Goal: Information Seeking & Learning: Understand process/instructions

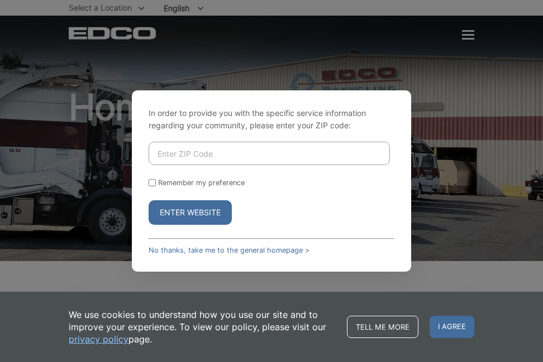
click at [266, 150] on input "Enter ZIP Code" at bounding box center [269, 153] width 241 height 23
drag, startPoint x: 189, startPoint y: 155, endPoint x: 174, endPoint y: 155, distance: 14.5
click at [174, 155] on input "92130" at bounding box center [269, 153] width 241 height 23
type input "92101"
click at [182, 216] on button "Enter Website" at bounding box center [190, 212] width 83 height 25
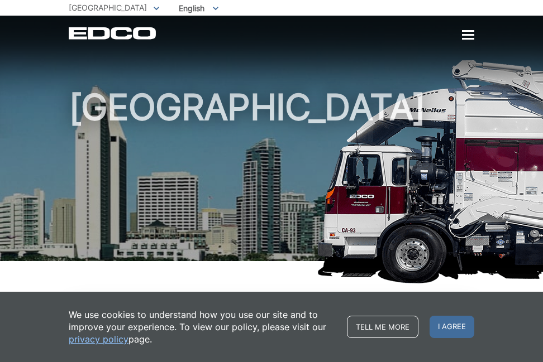
click at [467, 36] on div at bounding box center [468, 35] width 12 height 2
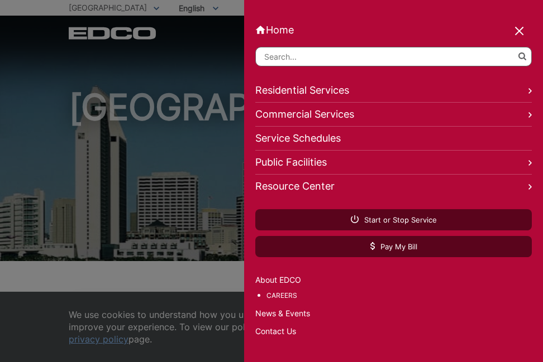
click at [293, 104] on link "Commercial Services" at bounding box center [393, 115] width 276 height 24
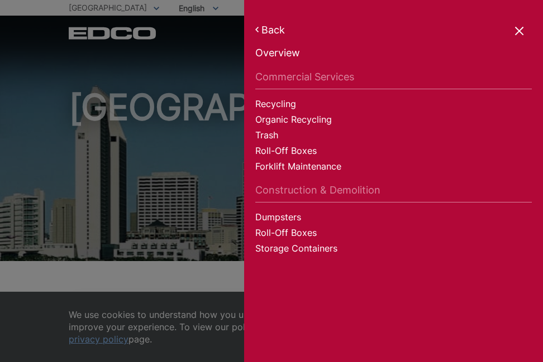
click at [124, 132] on div at bounding box center [271, 181] width 543 height 362
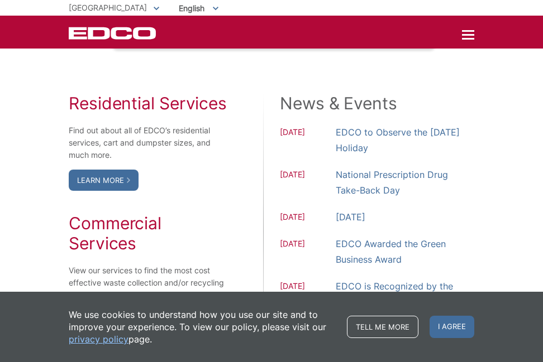
scroll to position [919, 0]
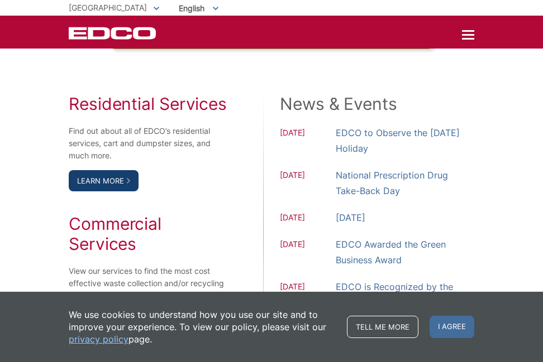
click at [100, 192] on link "Learn More" at bounding box center [104, 180] width 70 height 21
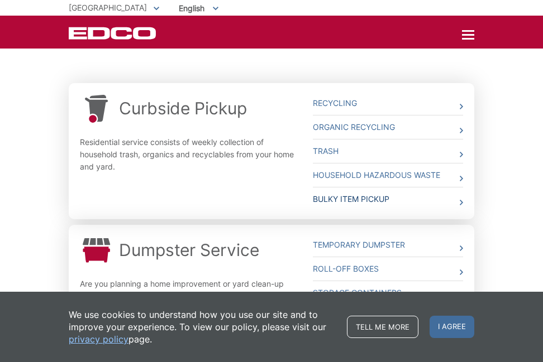
scroll to position [319, 0]
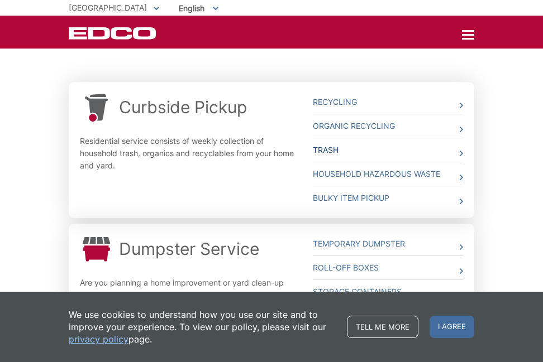
click at [326, 151] on link "Trash" at bounding box center [388, 149] width 150 height 23
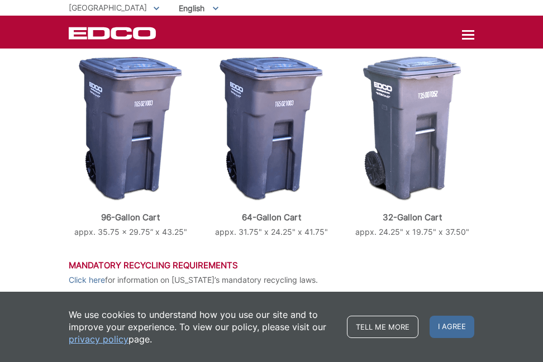
scroll to position [378, 0]
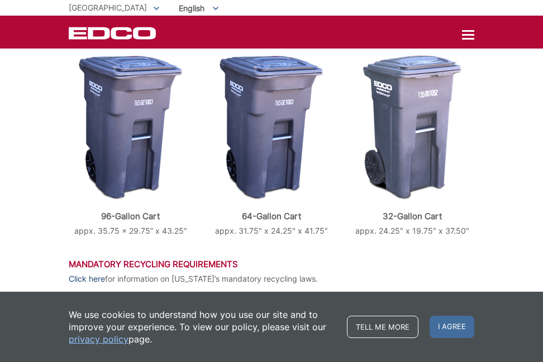
click at [91, 285] on link "Click here" at bounding box center [87, 279] width 36 height 12
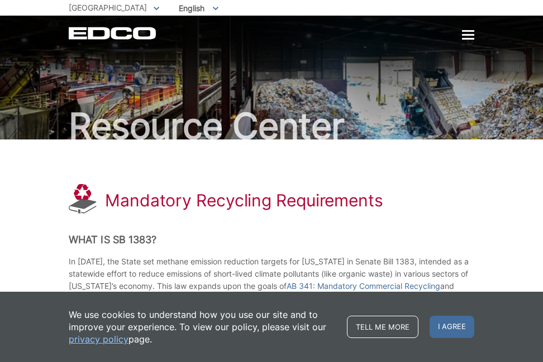
click at [474, 35] on div at bounding box center [468, 35] width 12 height 2
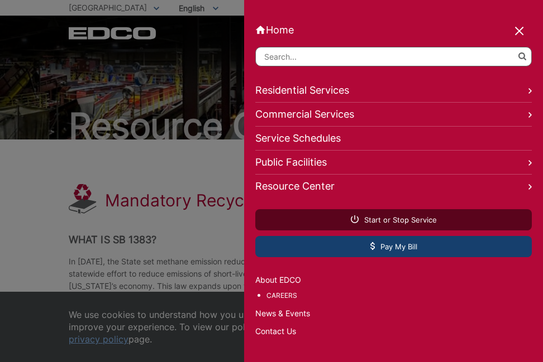
click at [374, 242] on icon at bounding box center [372, 246] width 4 height 8
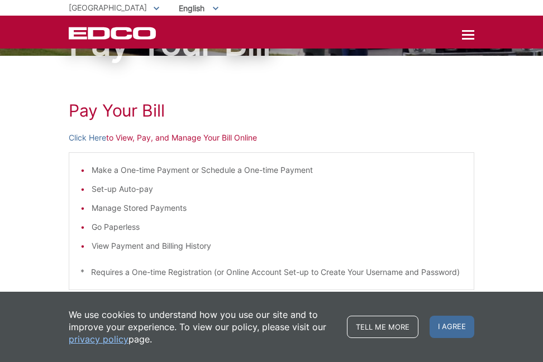
scroll to position [82, 0]
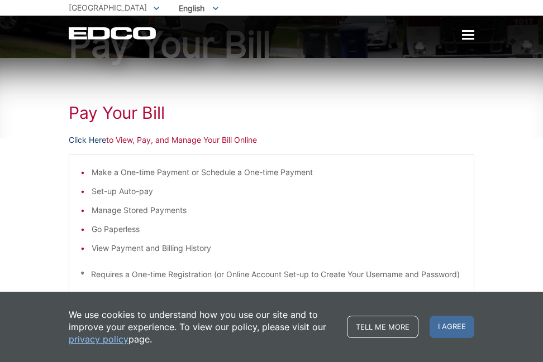
click at [89, 141] on link "Click Here" at bounding box center [87, 140] width 37 height 12
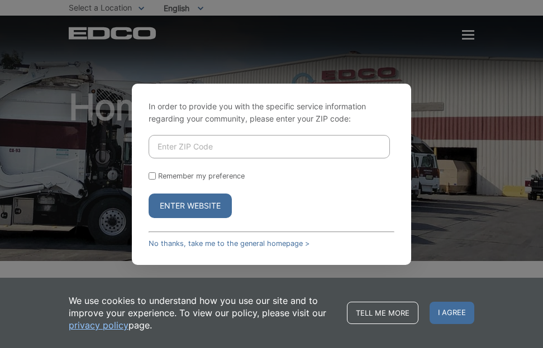
drag, startPoint x: 236, startPoint y: 145, endPoint x: 246, endPoint y: 144, distance: 10.1
click at [236, 145] on input "Enter ZIP Code" at bounding box center [269, 146] width 241 height 23
type input "92101"
click at [191, 206] on button "Enter Website" at bounding box center [190, 206] width 83 height 25
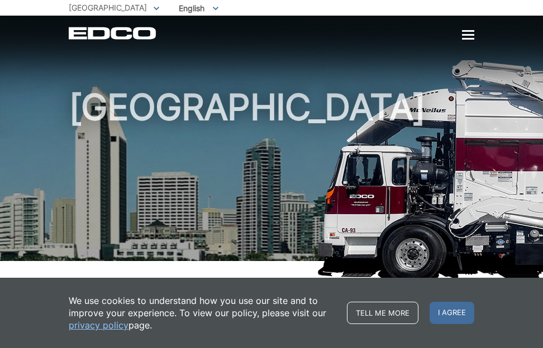
click at [467, 36] on div at bounding box center [468, 35] width 12 height 9
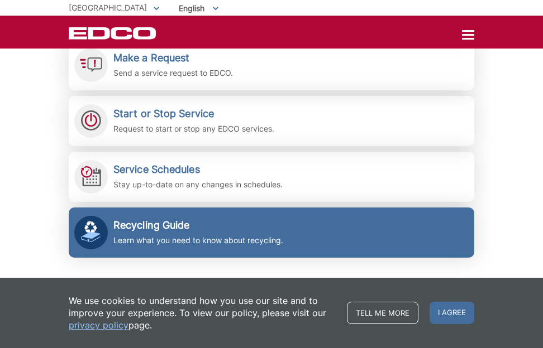
scroll to position [355, 0]
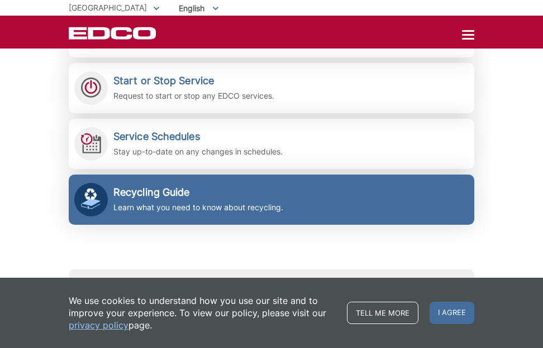
click at [252, 198] on h2 "Recycling Guide" at bounding box center [198, 193] width 170 height 12
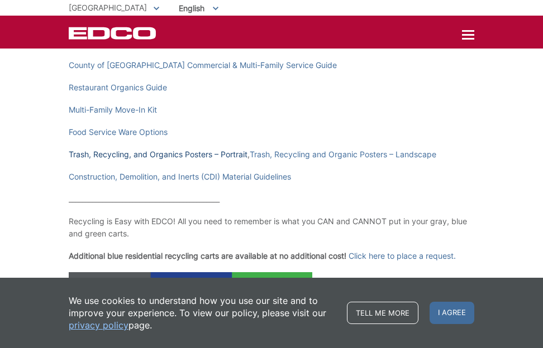
scroll to position [223, 0]
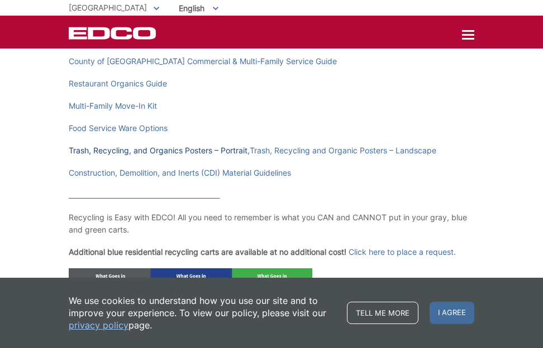
click at [116, 155] on link "Trash, Recycling, and Organics Posters – Portrait" at bounding box center [158, 151] width 179 height 12
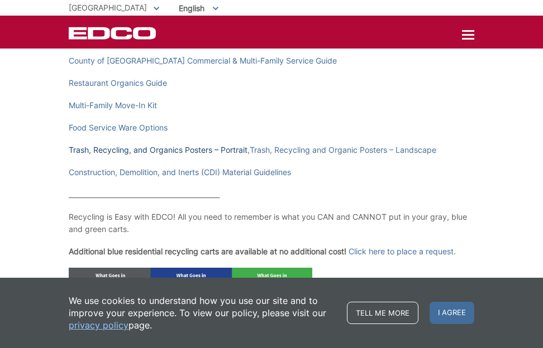
scroll to position [224, 1]
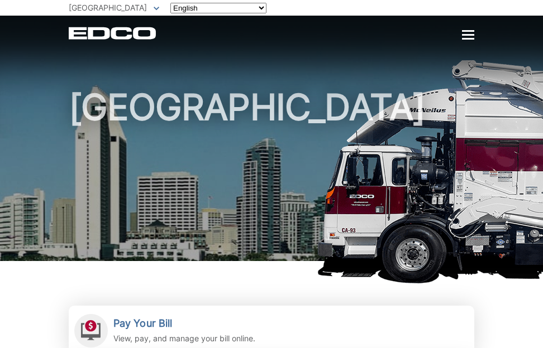
scroll to position [355, 0]
